Goal: Task Accomplishment & Management: Manage account settings

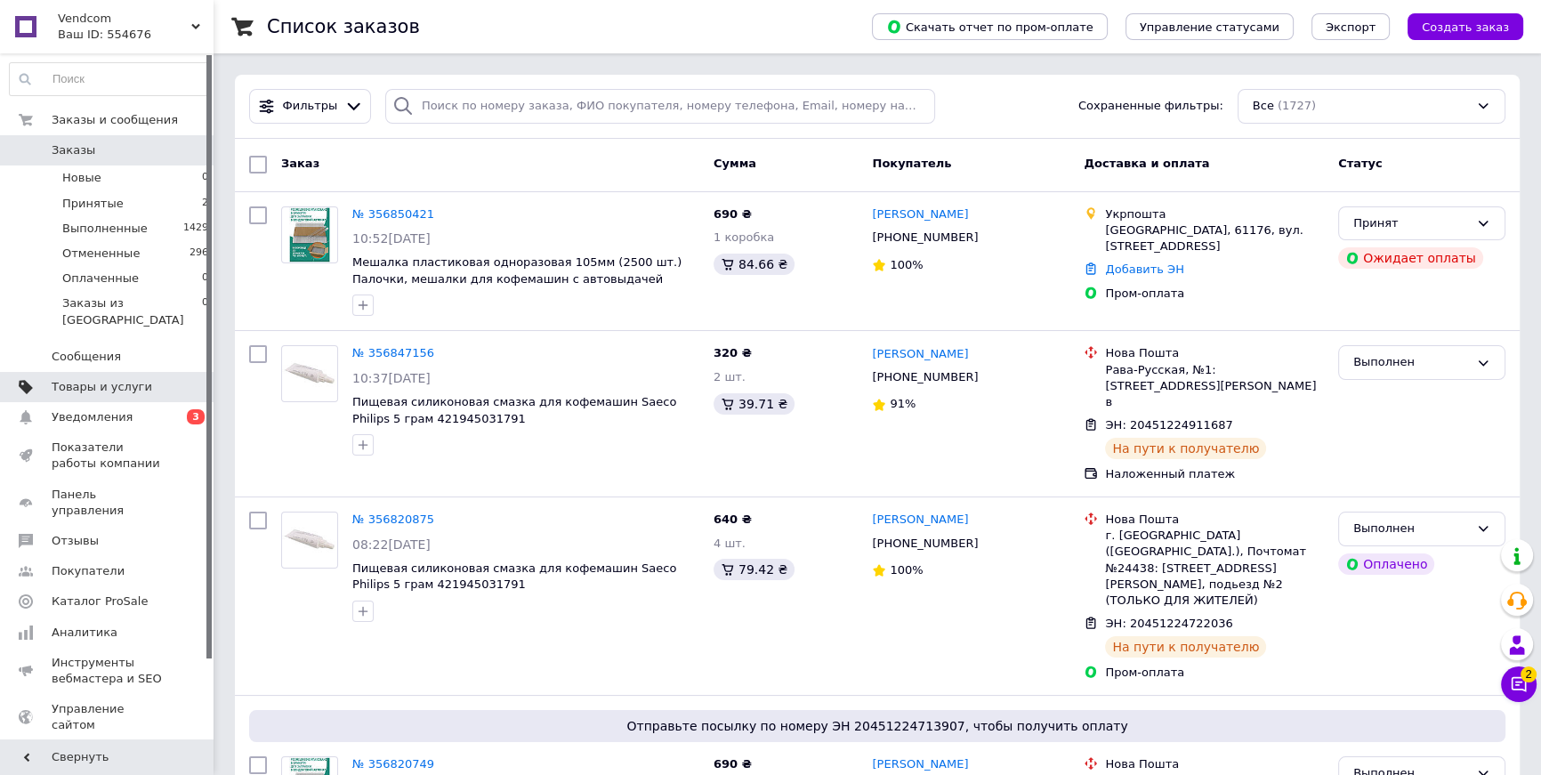
click at [137, 381] on link "Товары и услуги" at bounding box center [109, 387] width 219 height 30
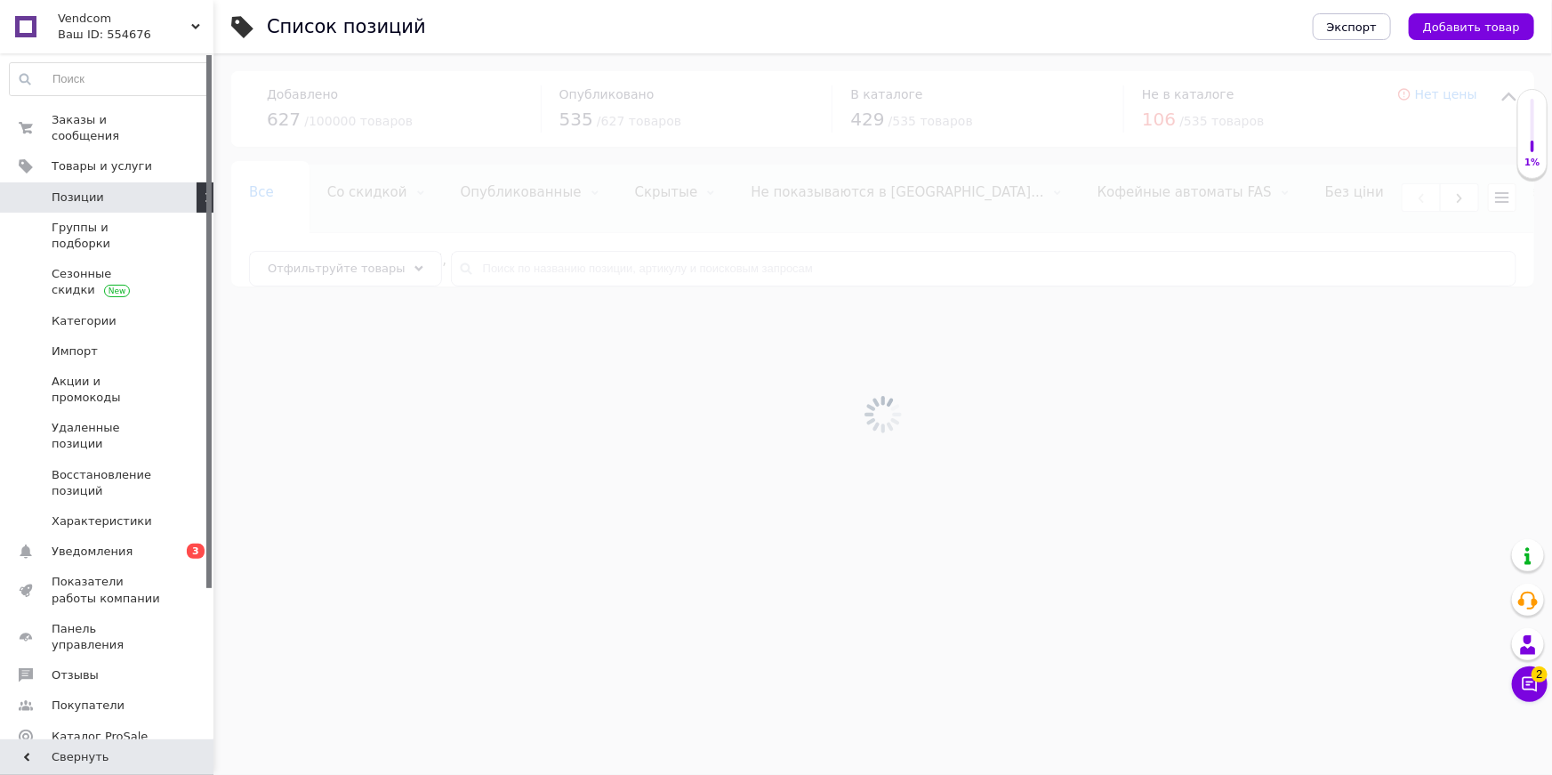
click at [537, 266] on div at bounding box center [882, 413] width 1339 height 721
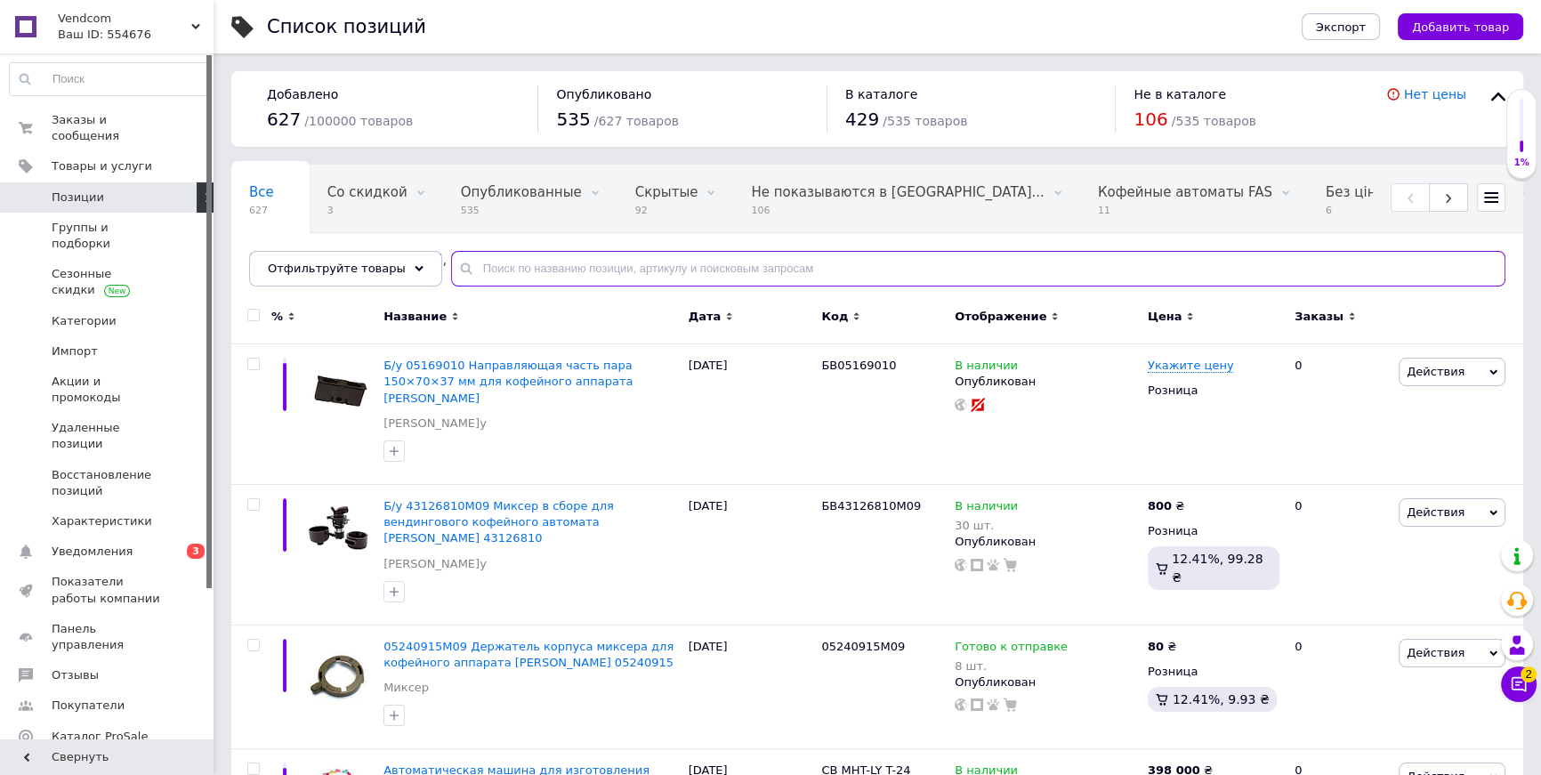
click at [533, 266] on input "text" at bounding box center [978, 269] width 1054 height 36
paste input "Код: TAB0001"
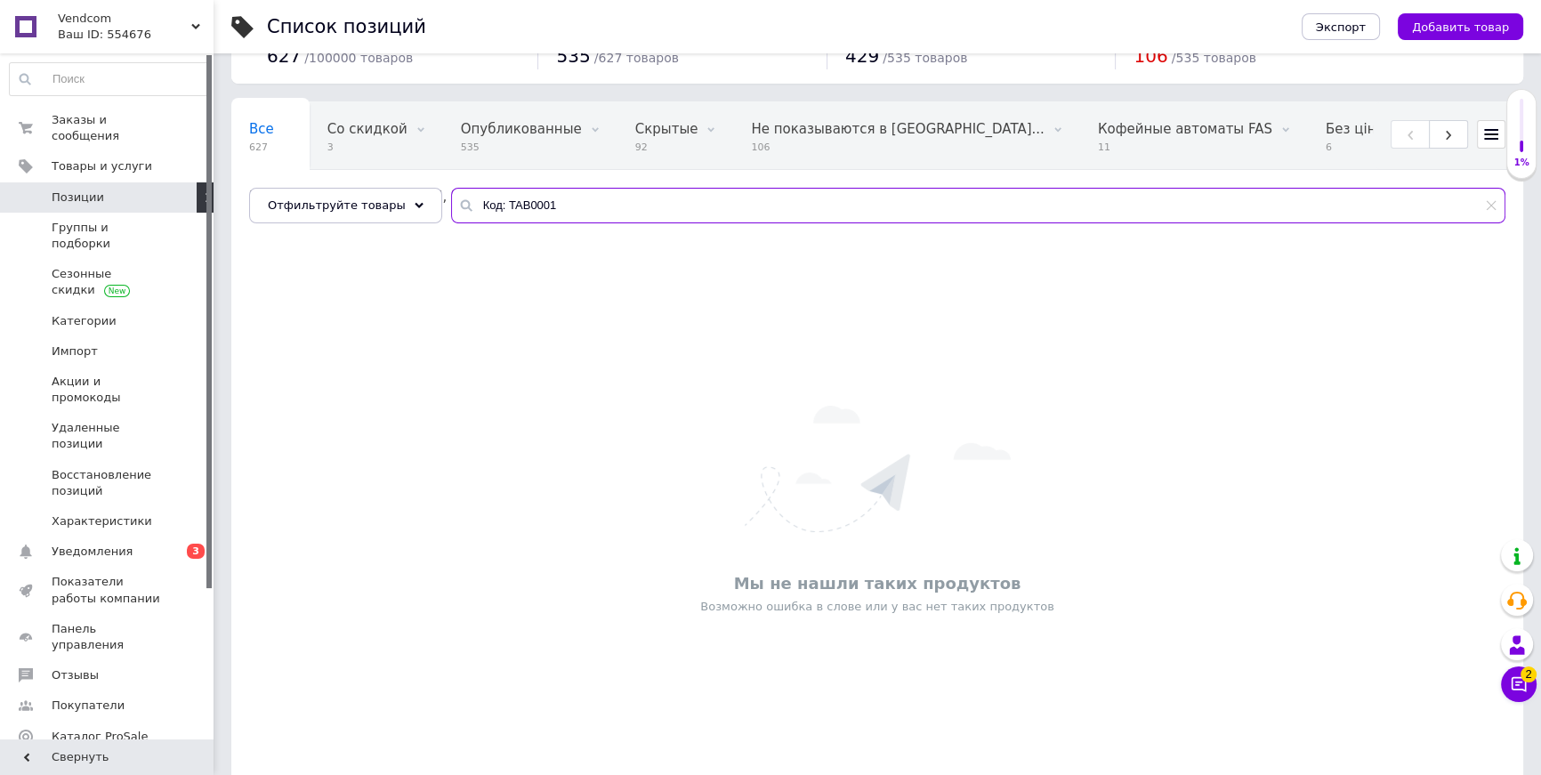
scroll to position [64, 0]
click at [497, 202] on input "Код: TAB0001" at bounding box center [978, 205] width 1054 height 36
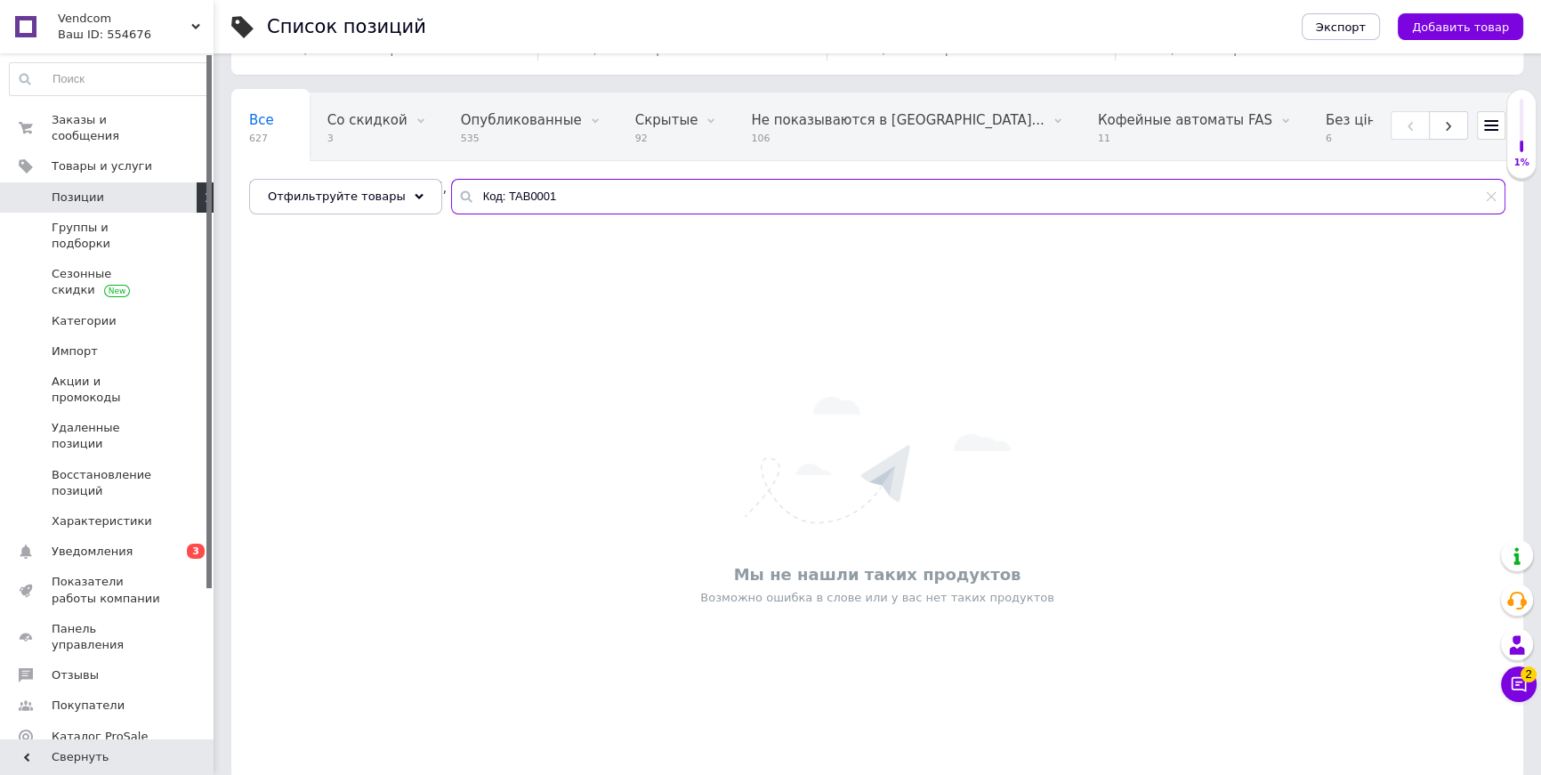
drag, startPoint x: 496, startPoint y: 201, endPoint x: 437, endPoint y: 200, distance: 59.6
click at [451, 200] on input "Код: TAB0001" at bounding box center [978, 197] width 1054 height 36
type input "TAB0001"
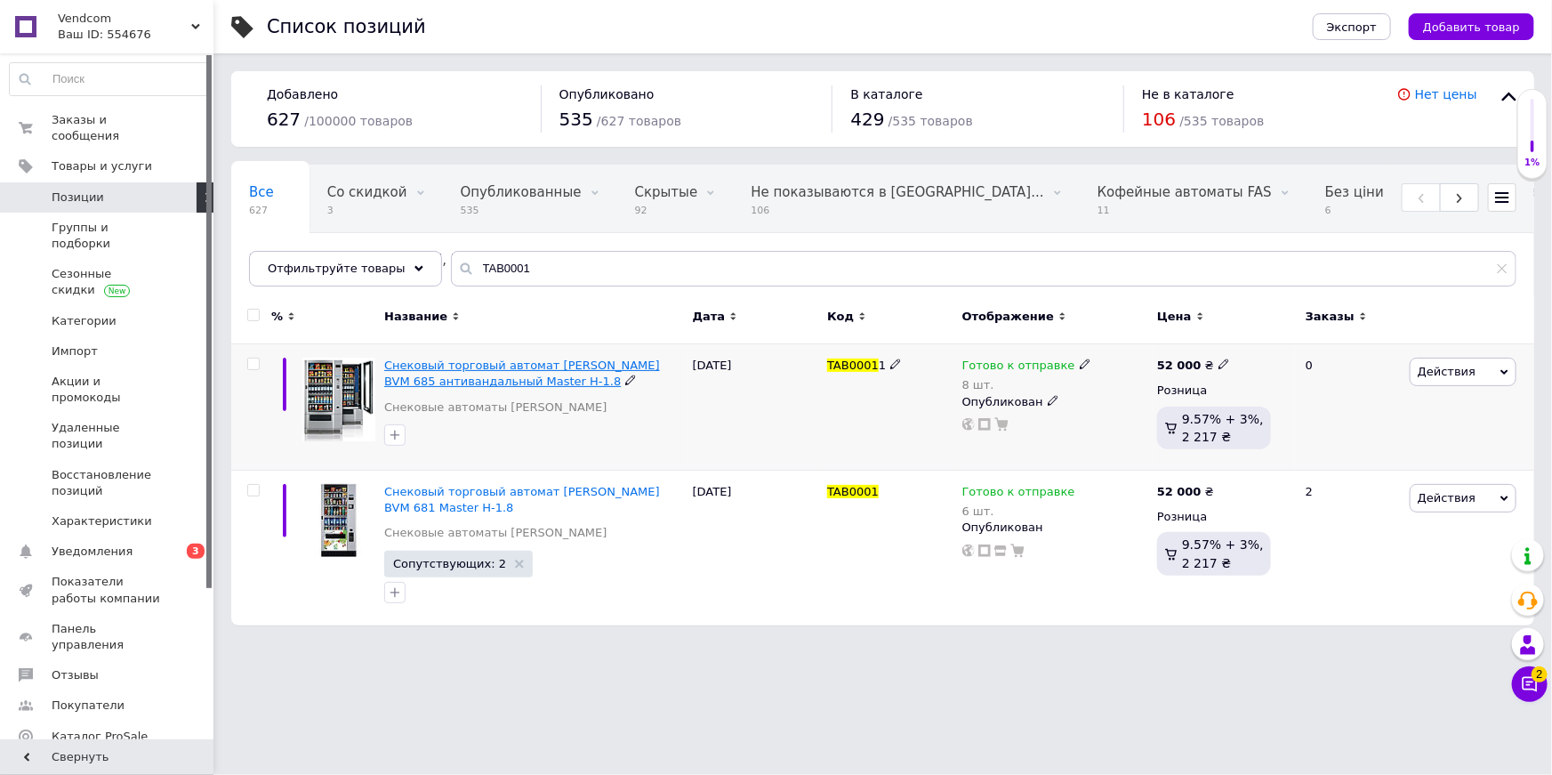
click at [527, 375] on span "Снековый торговый автомат [PERSON_NAME] BVM 685 антивандальный Master H-1.8" at bounding box center [522, 372] width 276 height 29
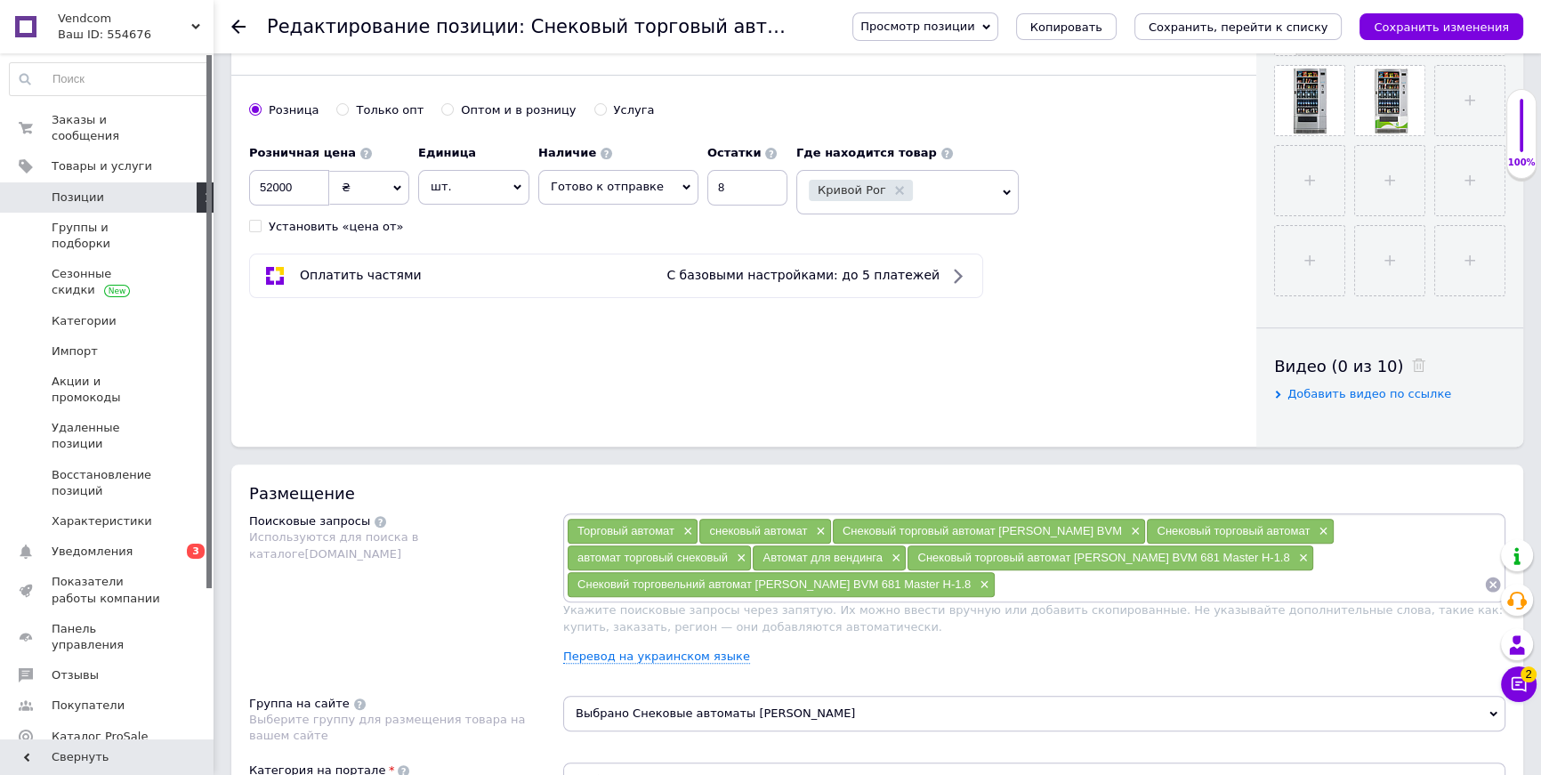
scroll to position [631, 0]
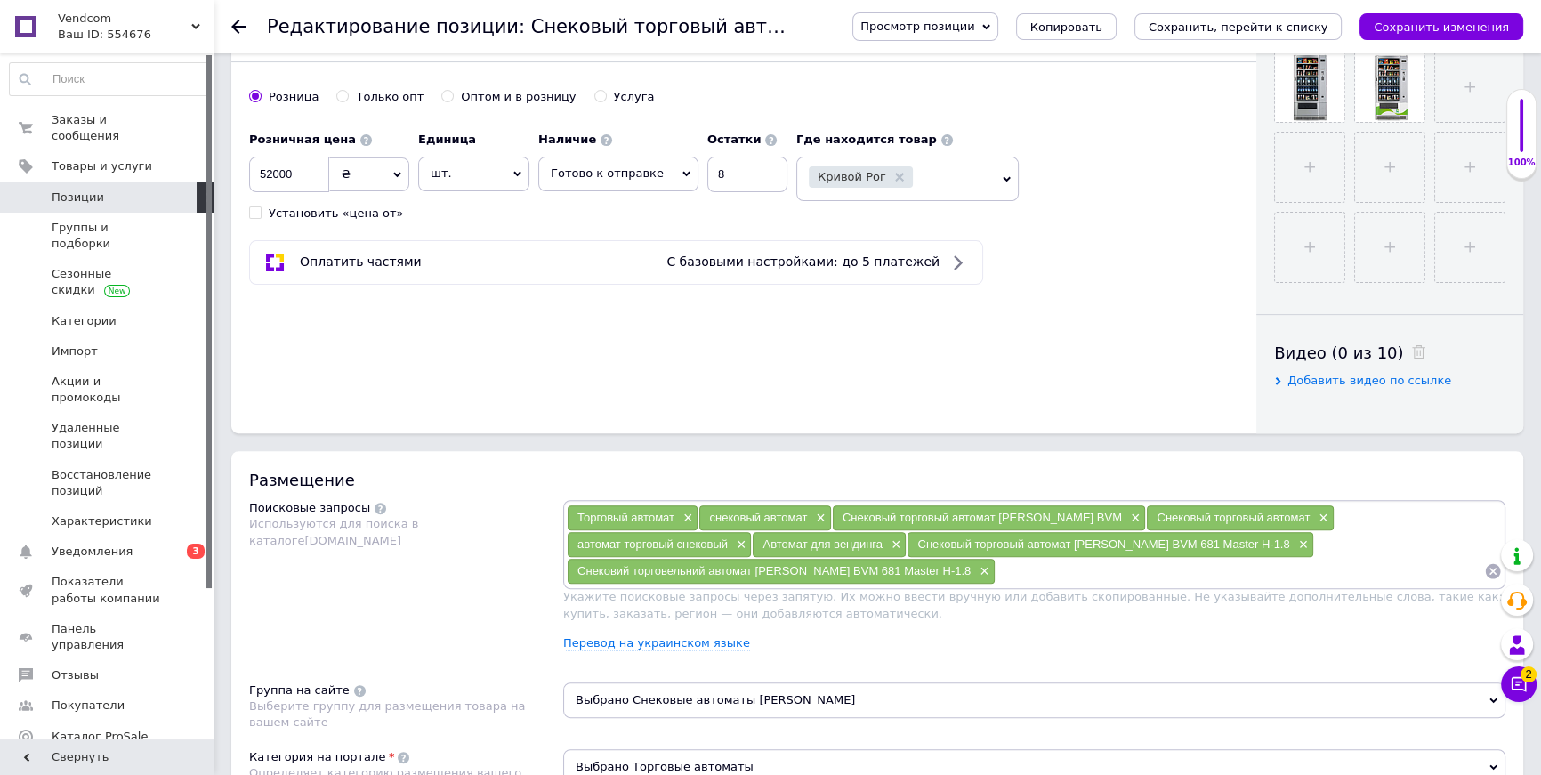
click at [242, 20] on icon at bounding box center [238, 27] width 14 height 14
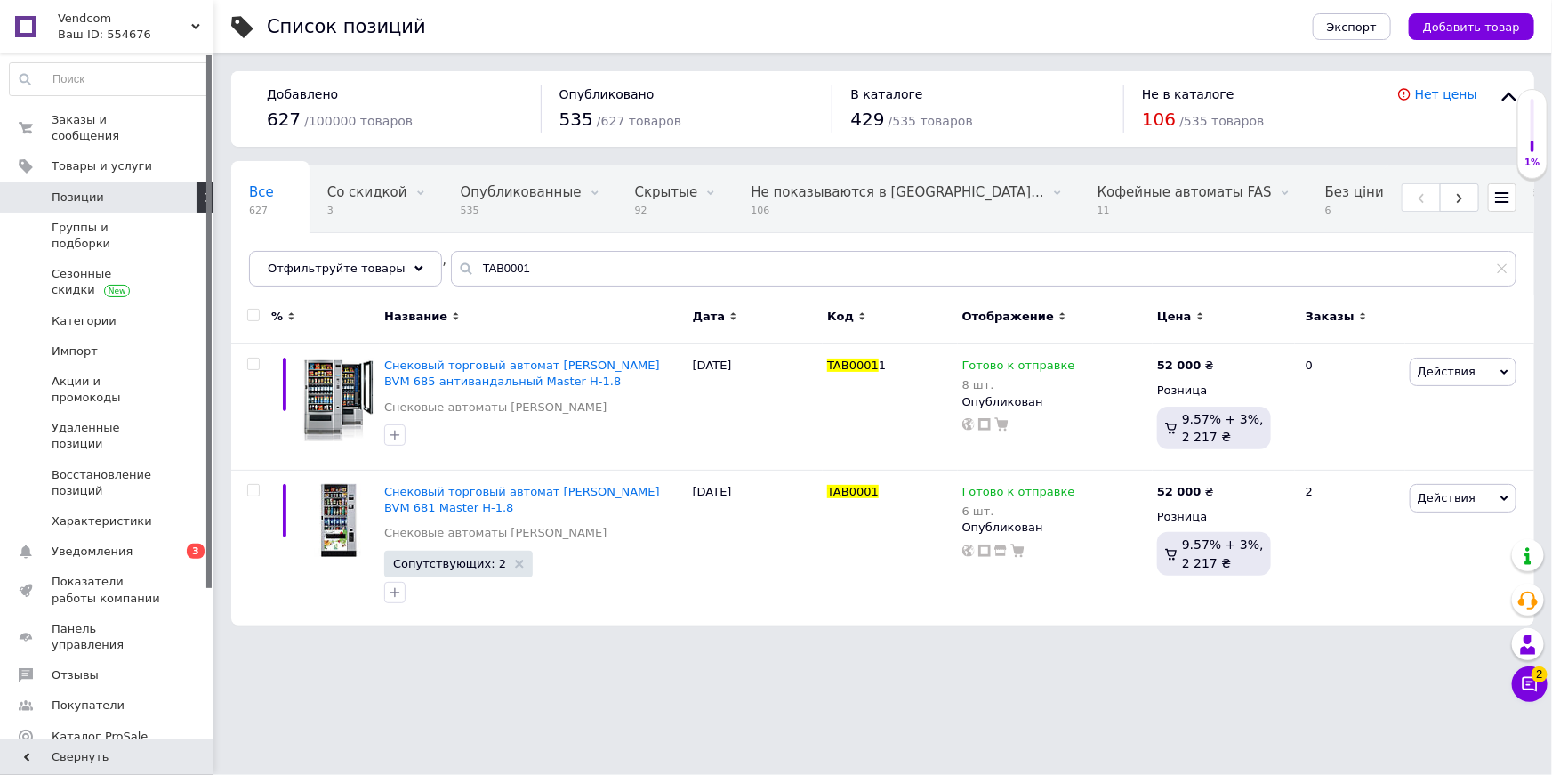
click at [81, 28] on div "Ваш ID: 554676" at bounding box center [136, 35] width 156 height 16
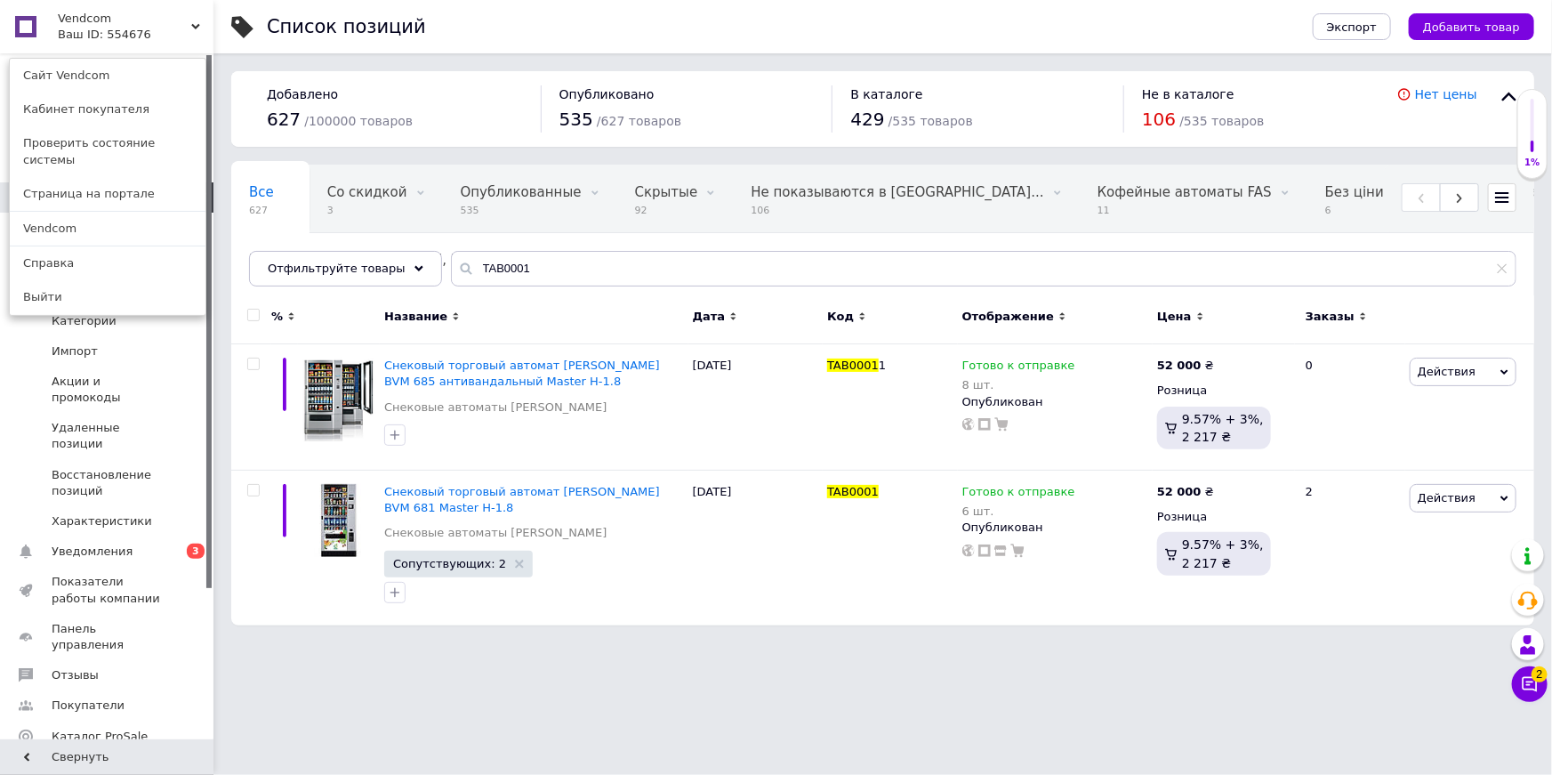
click at [85, 79] on link "Сайт Vendcom" at bounding box center [108, 76] width 196 height 34
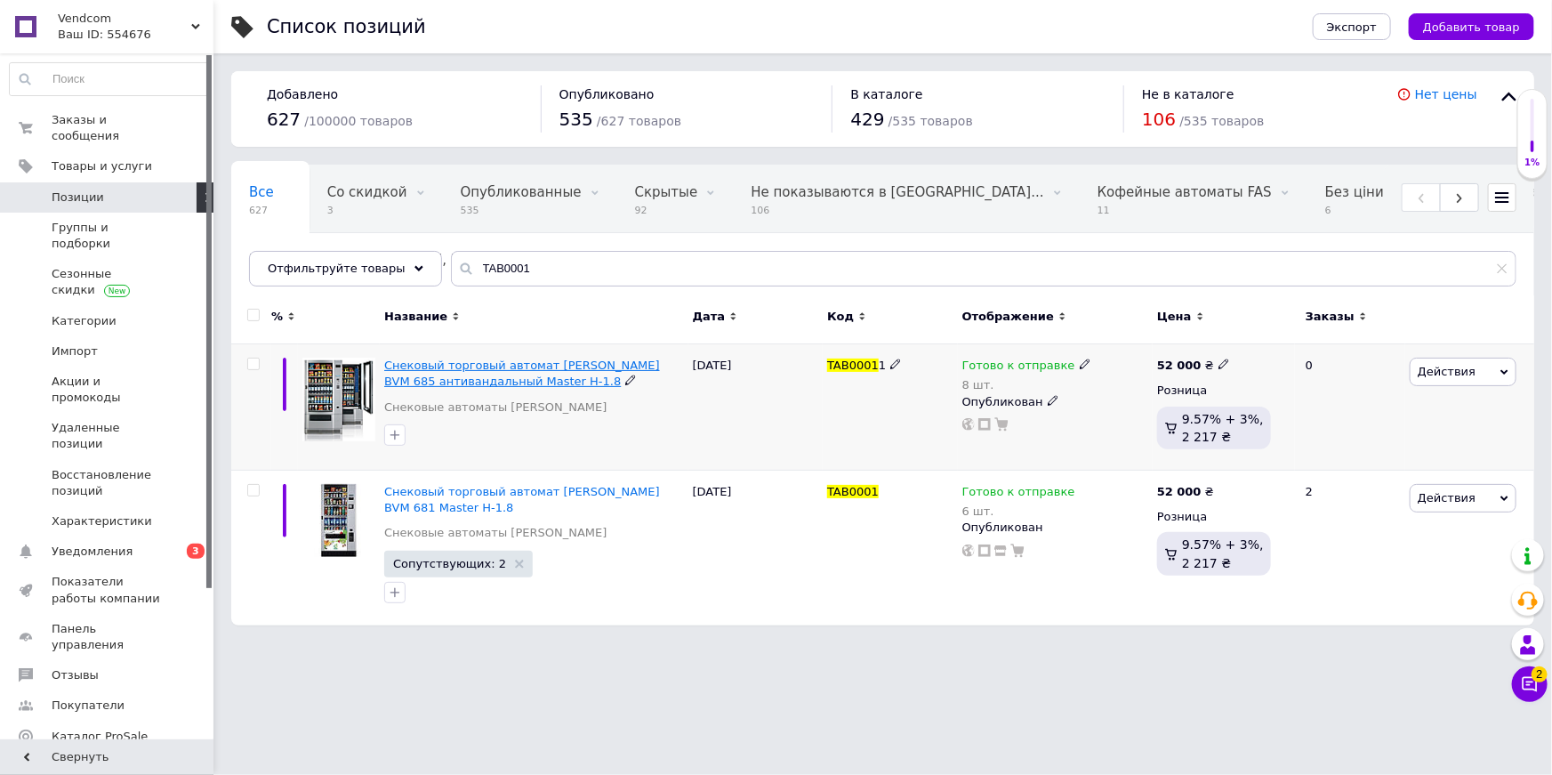
click at [538, 370] on span "Снековый торговый автомат [PERSON_NAME] BVM 685 антивандальный Master H-1.8" at bounding box center [522, 372] width 276 height 29
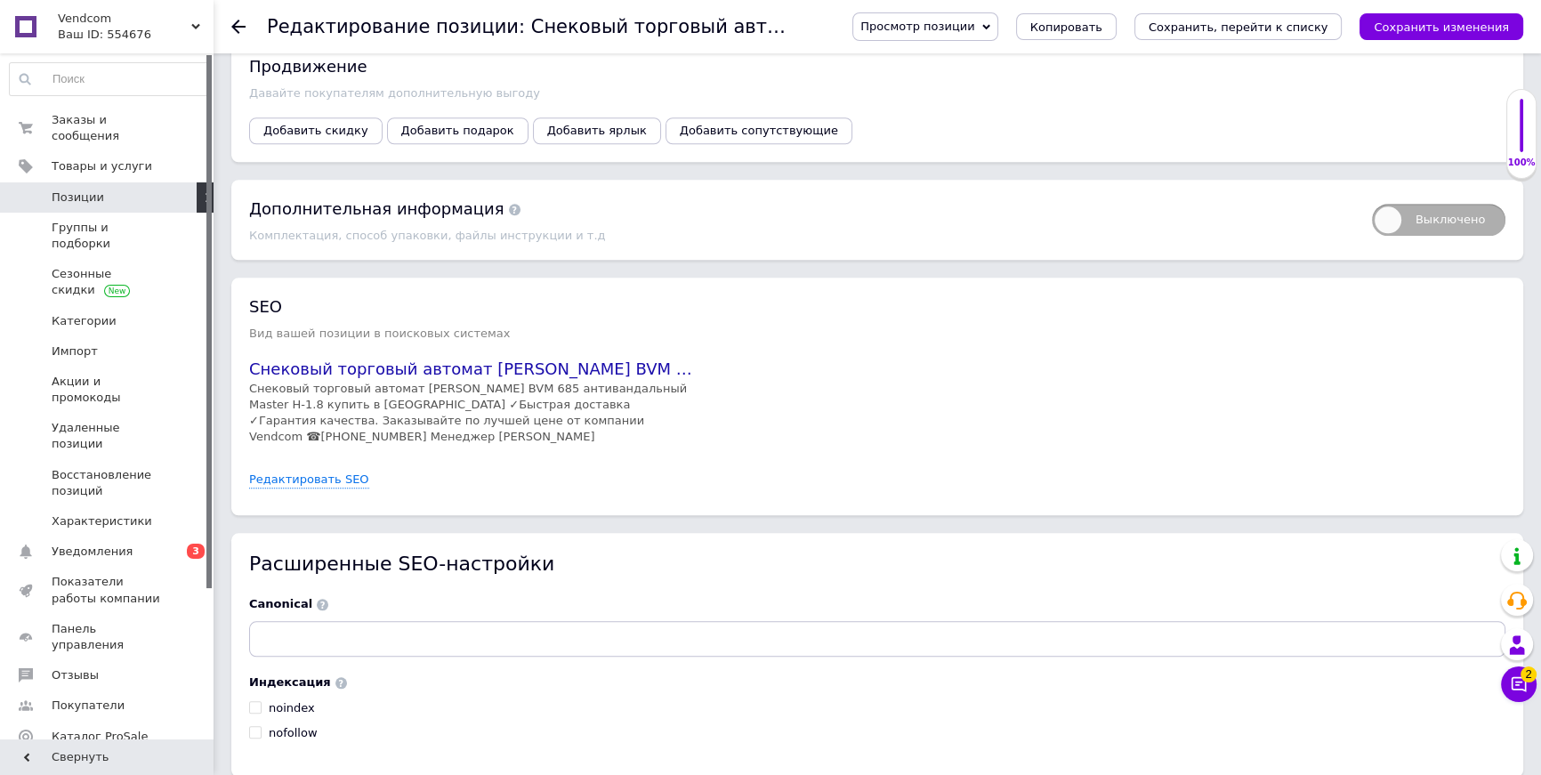
scroll to position [2198, 0]
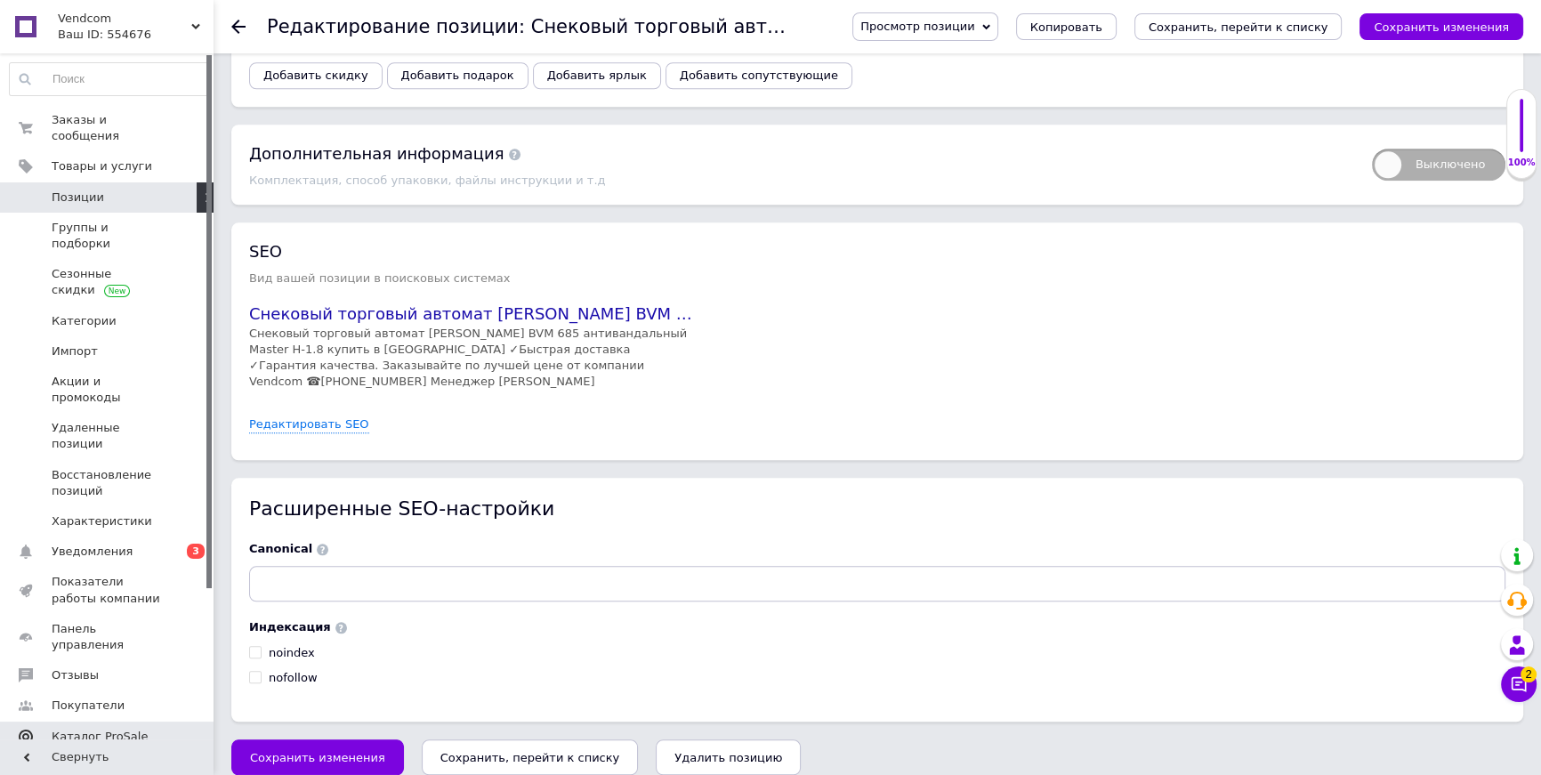
click at [101, 728] on span "Каталог ProSale" at bounding box center [100, 736] width 96 height 16
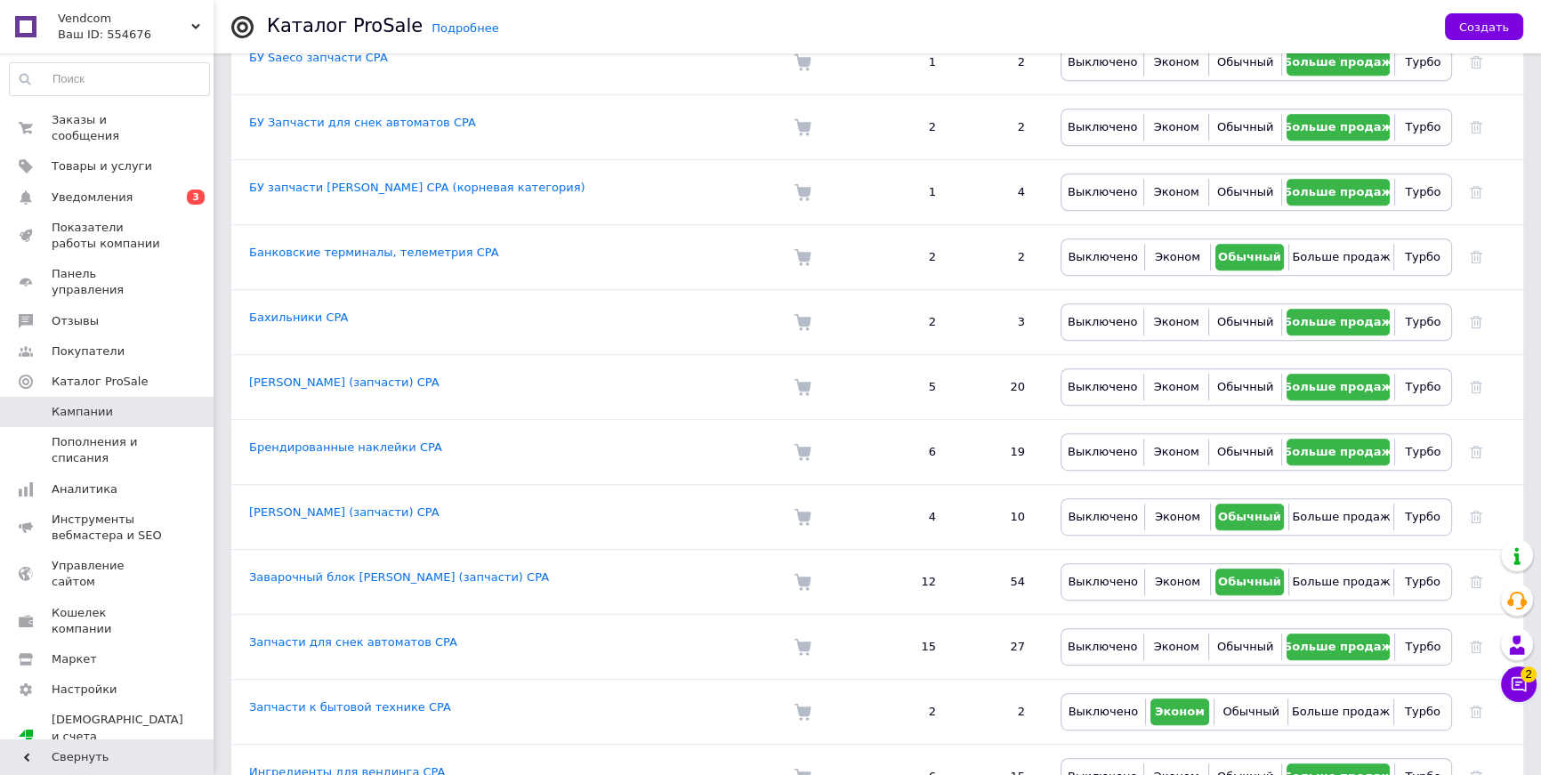
scroll to position [1119, 0]
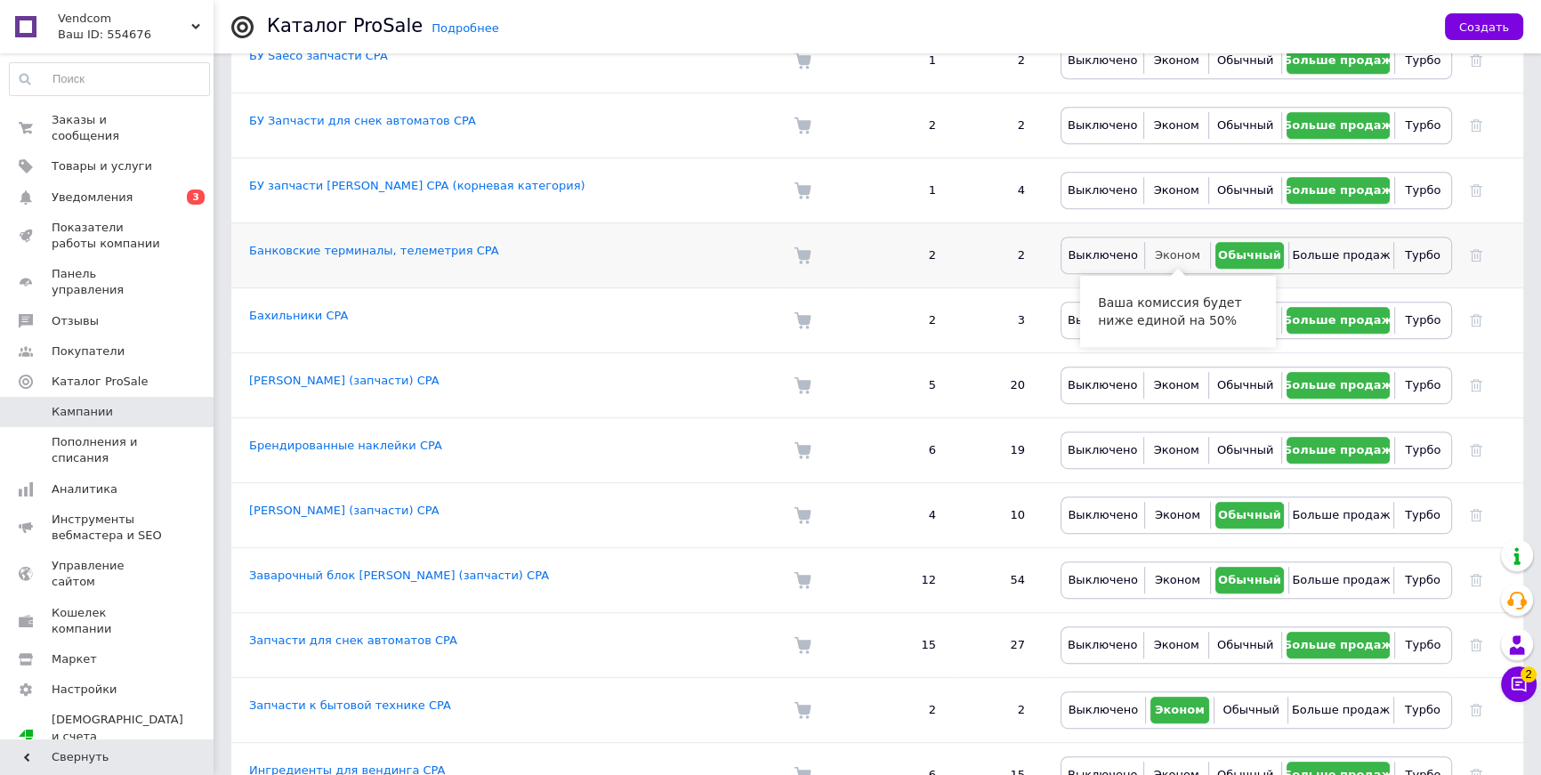
click at [1182, 253] on span "Эконом" at bounding box center [1176, 254] width 45 height 13
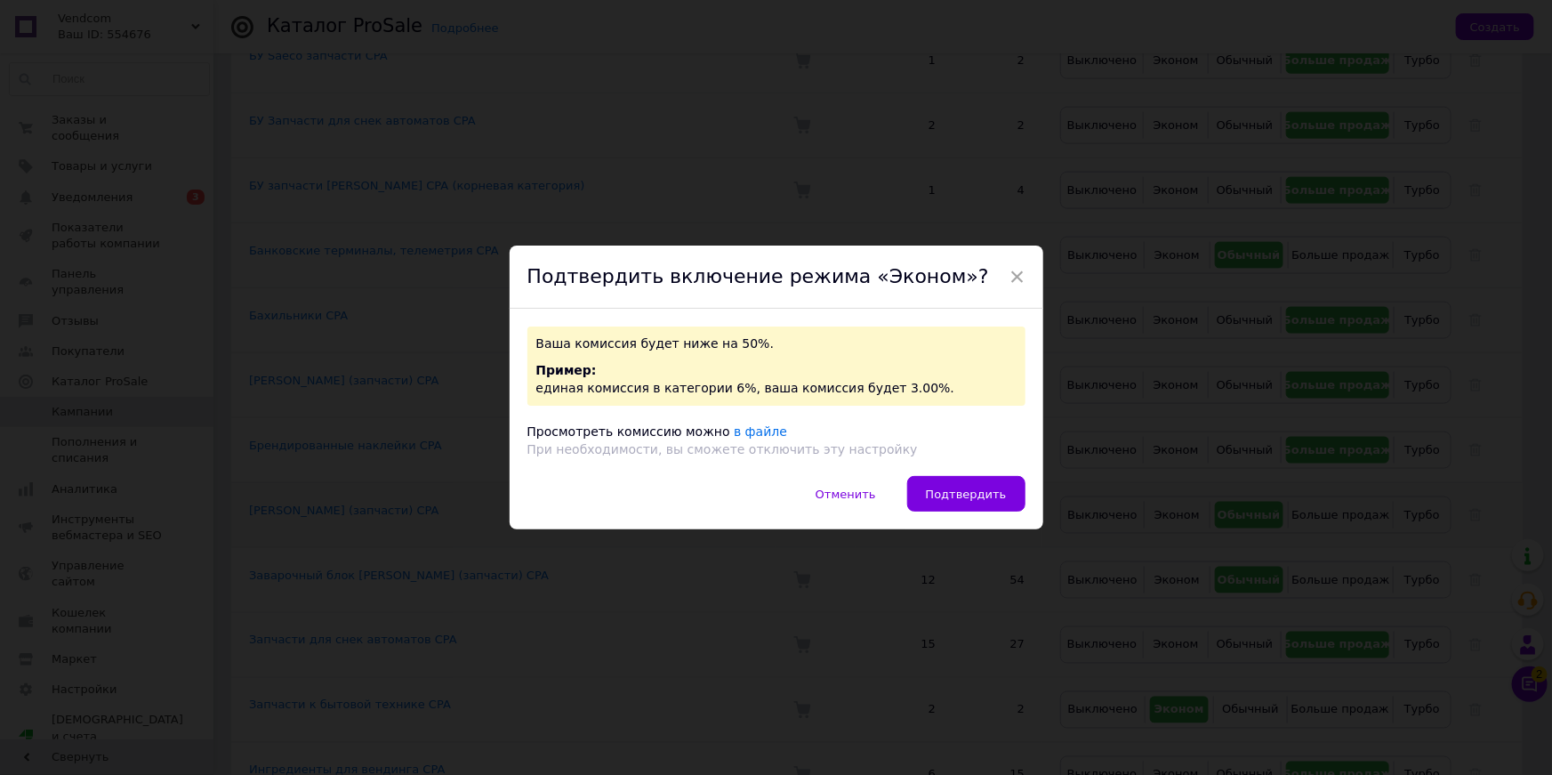
click at [967, 503] on button "Подтвердить" at bounding box center [966, 494] width 118 height 36
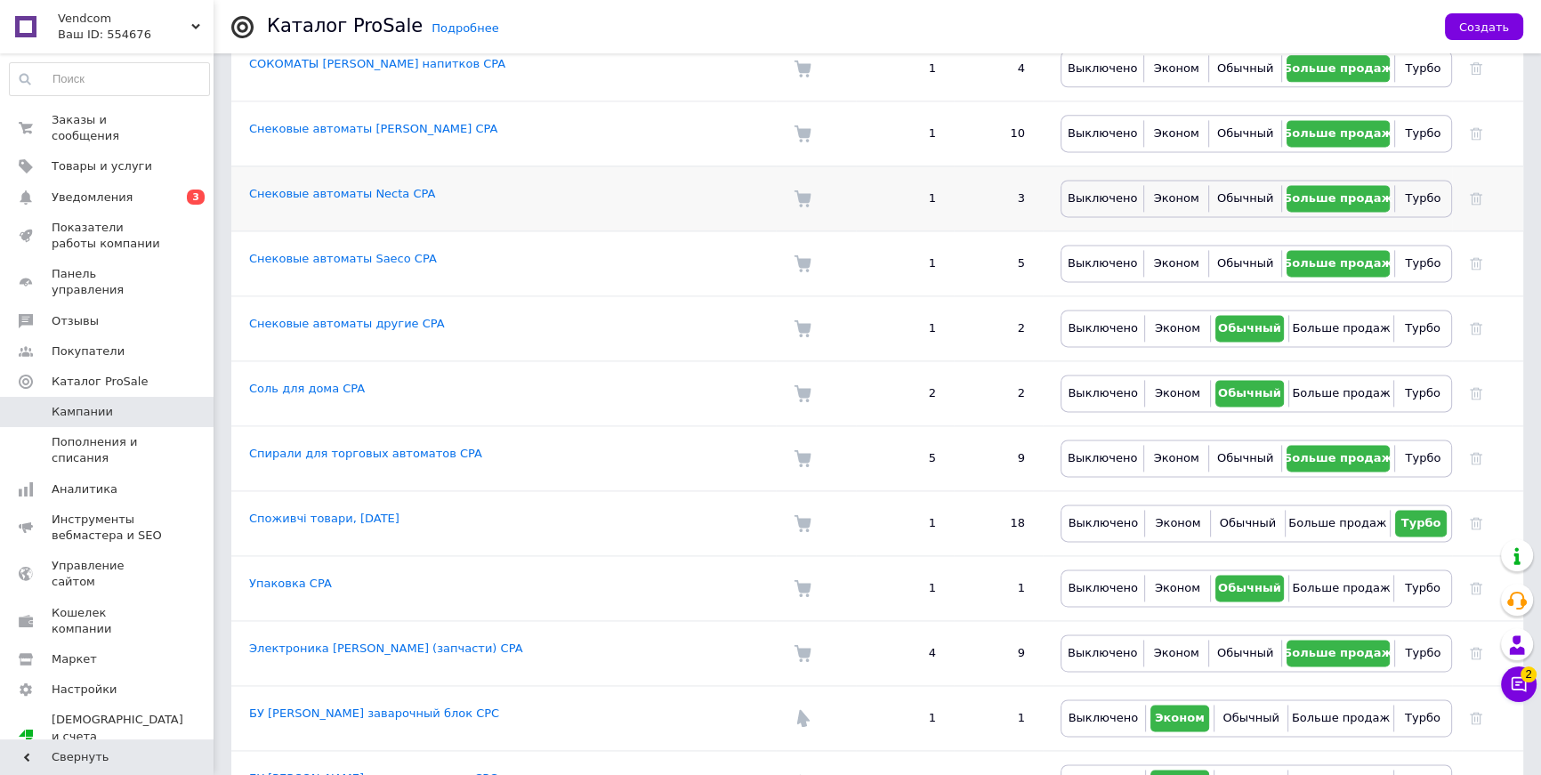
scroll to position [3060, 0]
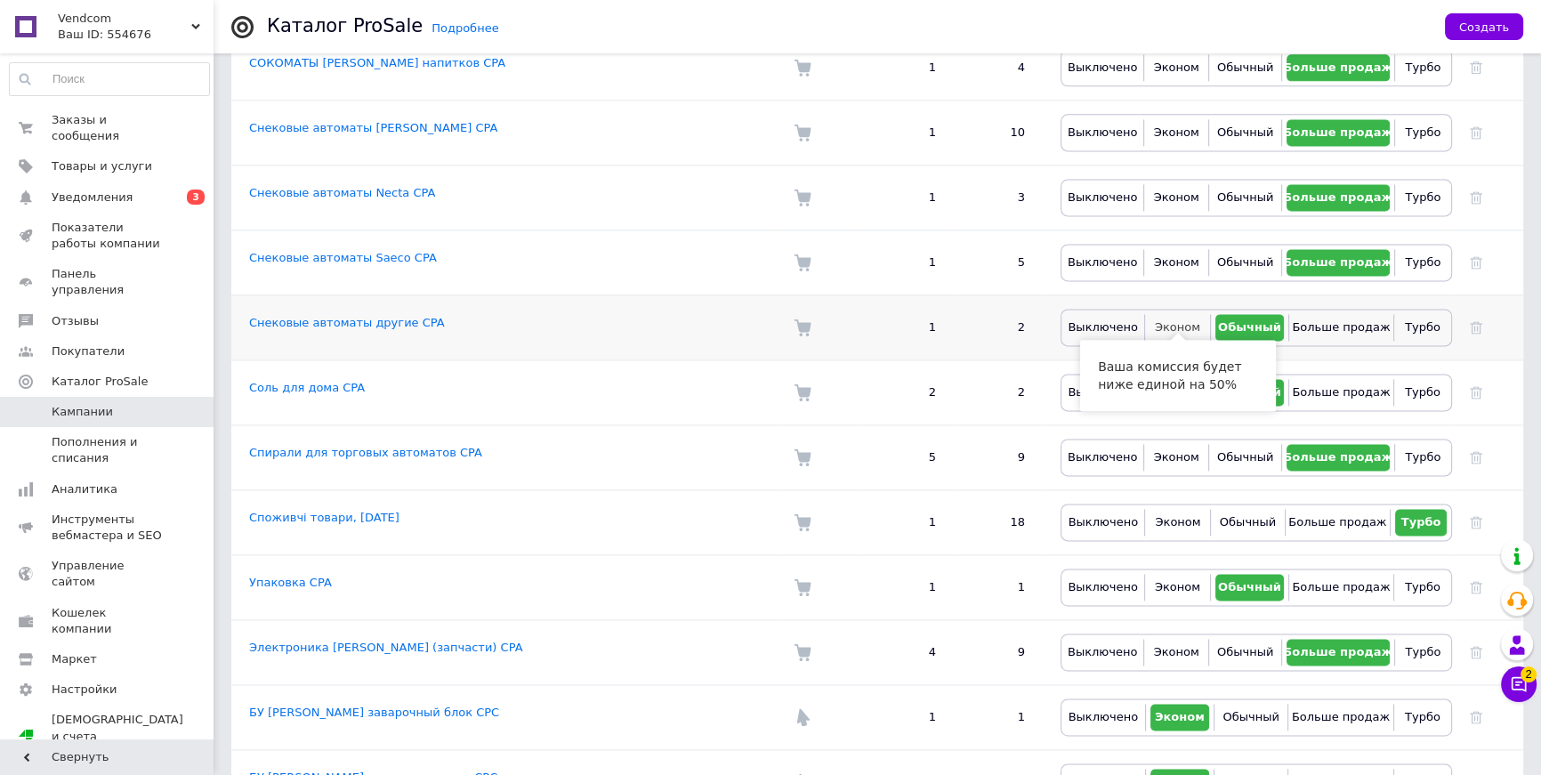
click at [1173, 320] on span "Эконом" at bounding box center [1176, 326] width 45 height 13
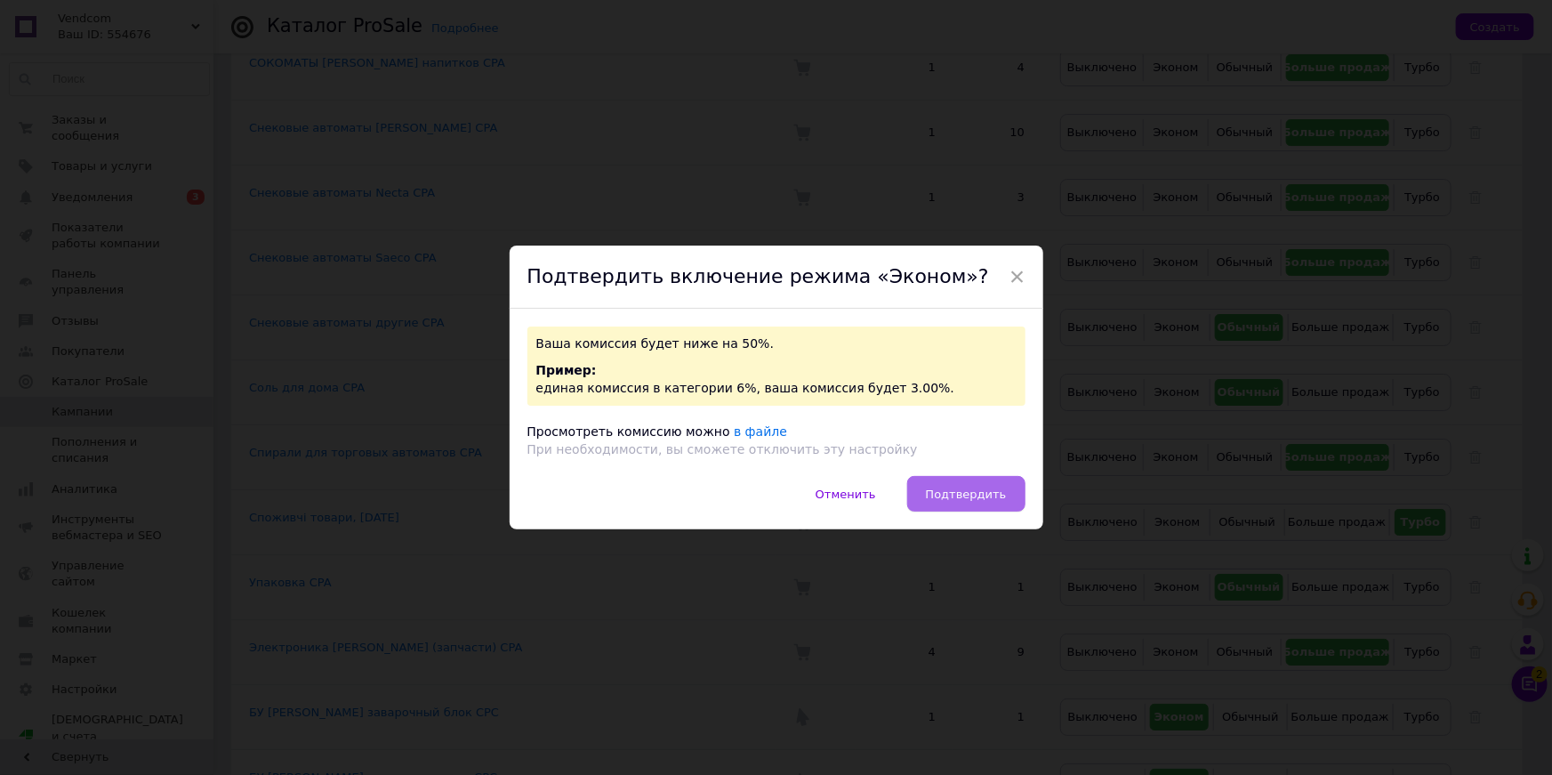
click at [945, 495] on span "Подтвердить" at bounding box center [966, 493] width 81 height 13
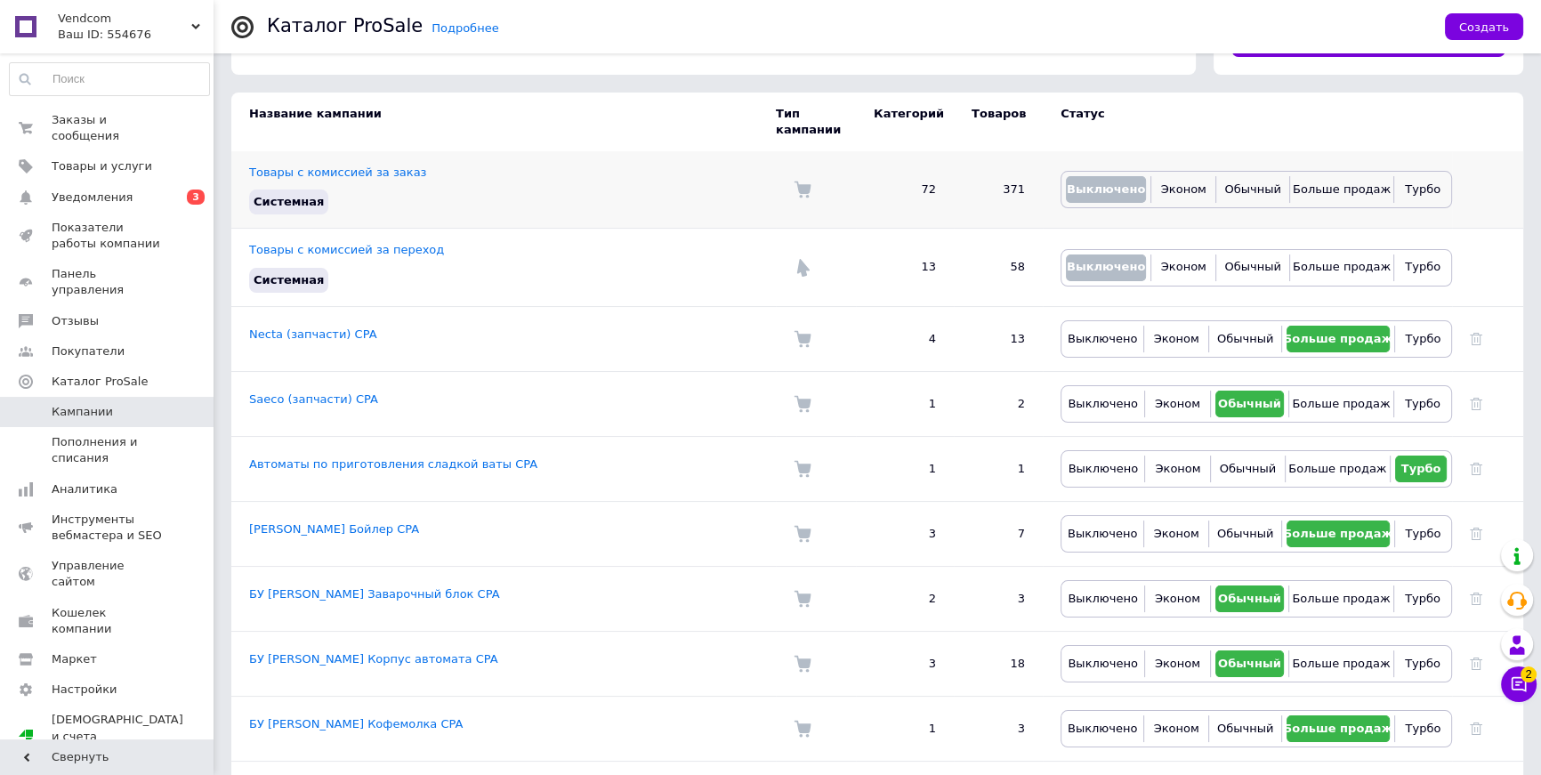
scroll to position [0, 0]
